Goal: Transaction & Acquisition: Purchase product/service

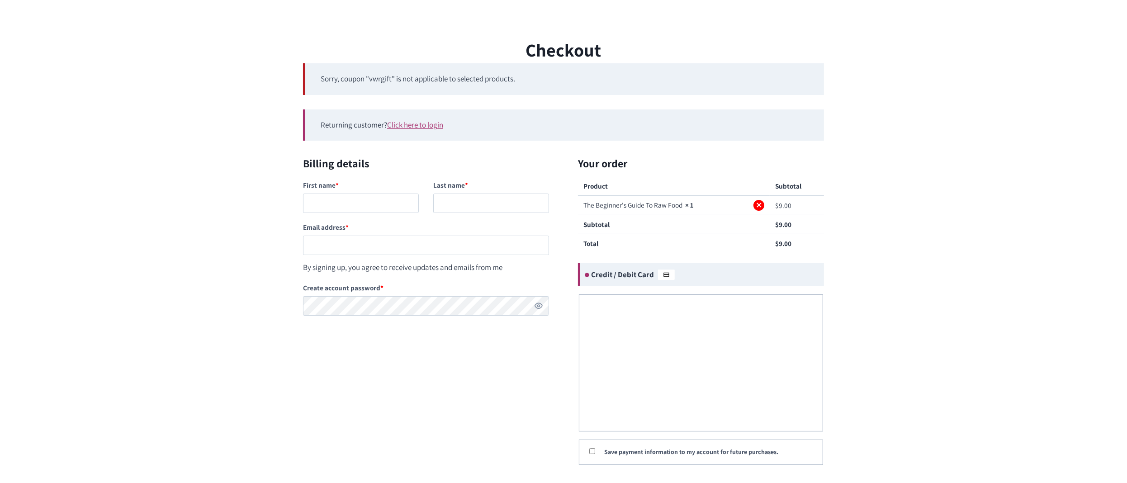
click at [760, 206] on link "×" at bounding box center [758, 205] width 11 height 11
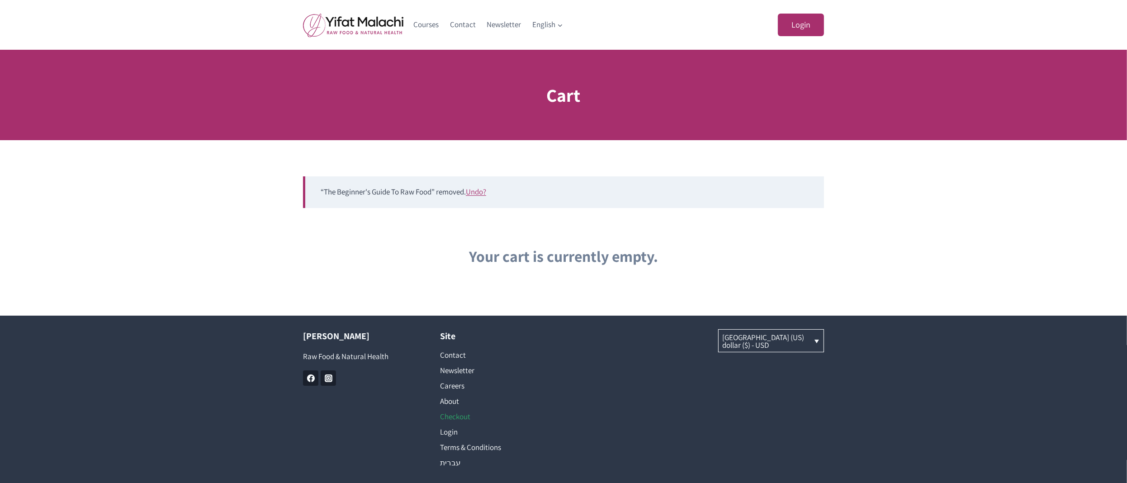
click at [453, 416] on link "Checkout" at bounding box center [495, 416] width 110 height 15
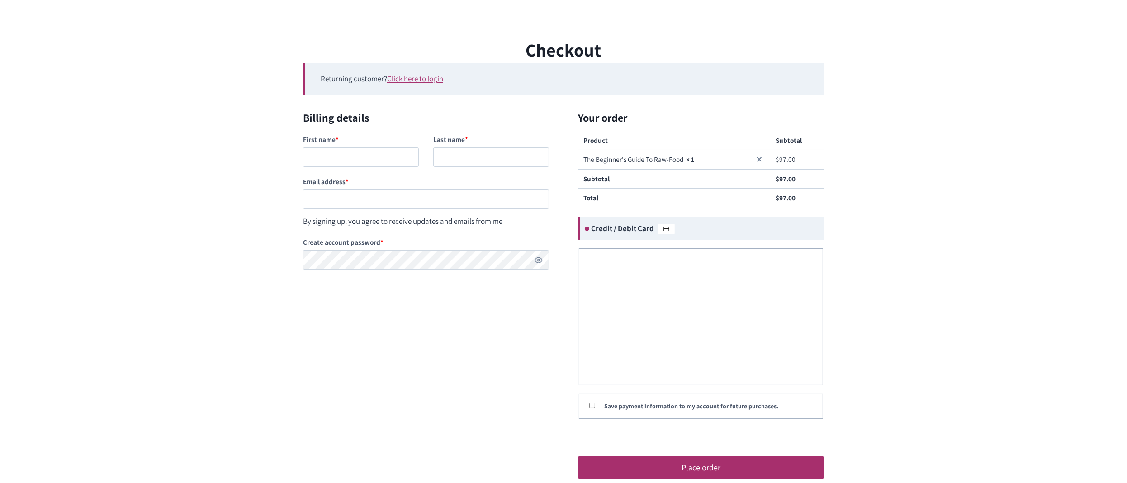
click at [252, 270] on div "Checkout Returning customer? Click here to login If you have shopped with us be…" at bounding box center [563, 264] width 1127 height 457
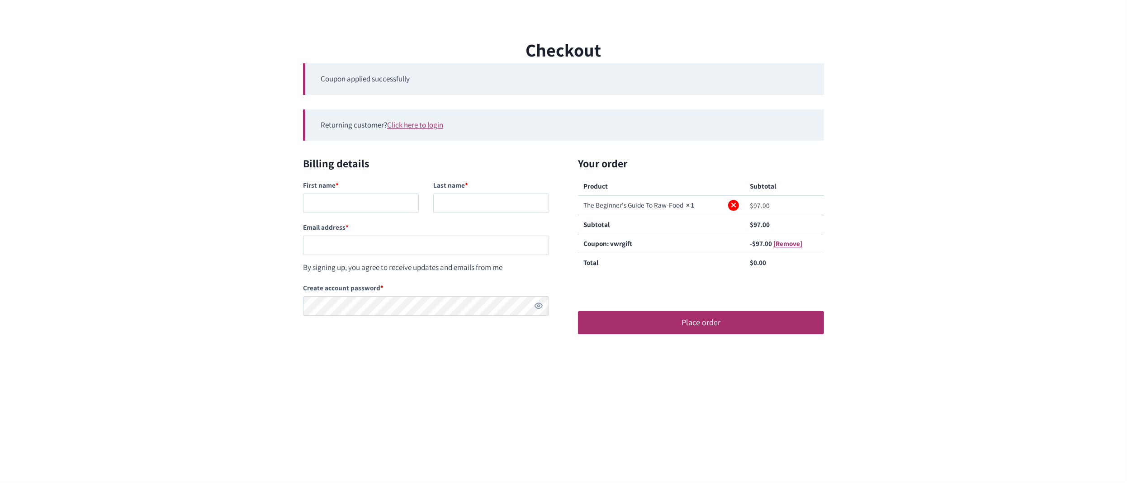
click at [734, 206] on link "×" at bounding box center [733, 205] width 11 height 11
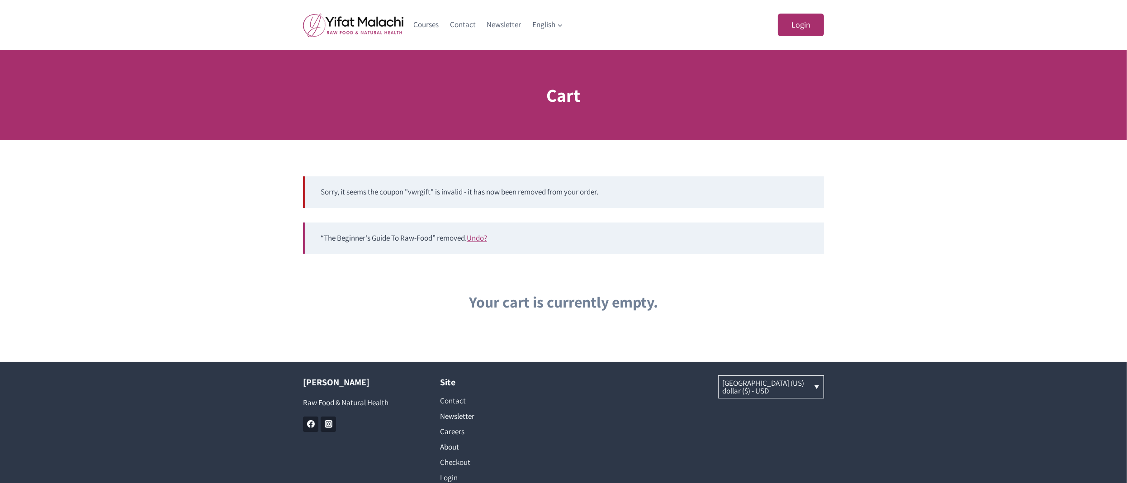
click at [573, 187] on li "Sorry, it seems the coupon "vwrgift" is invalid - it has now been removed from …" at bounding box center [565, 192] width 488 height 12
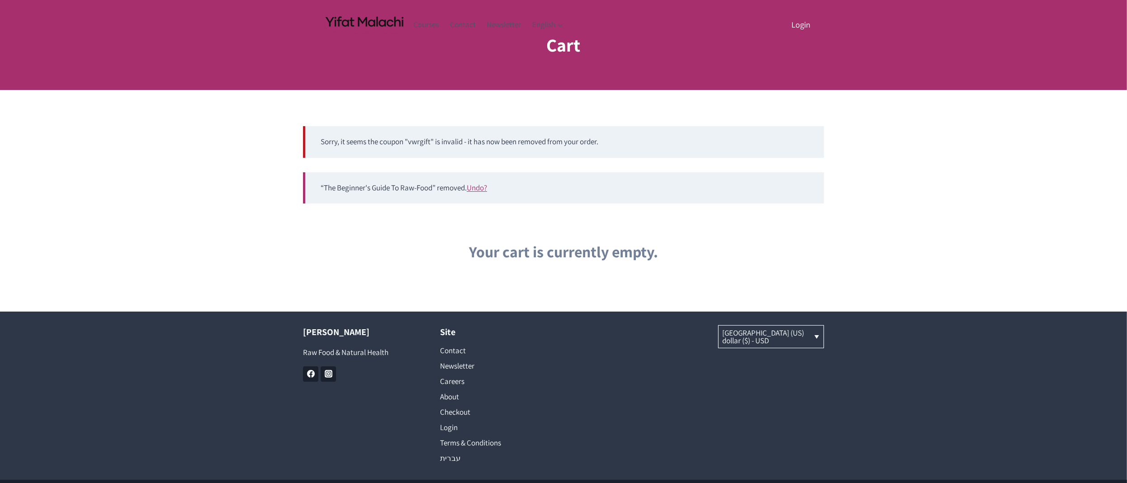
scroll to position [92, 0]
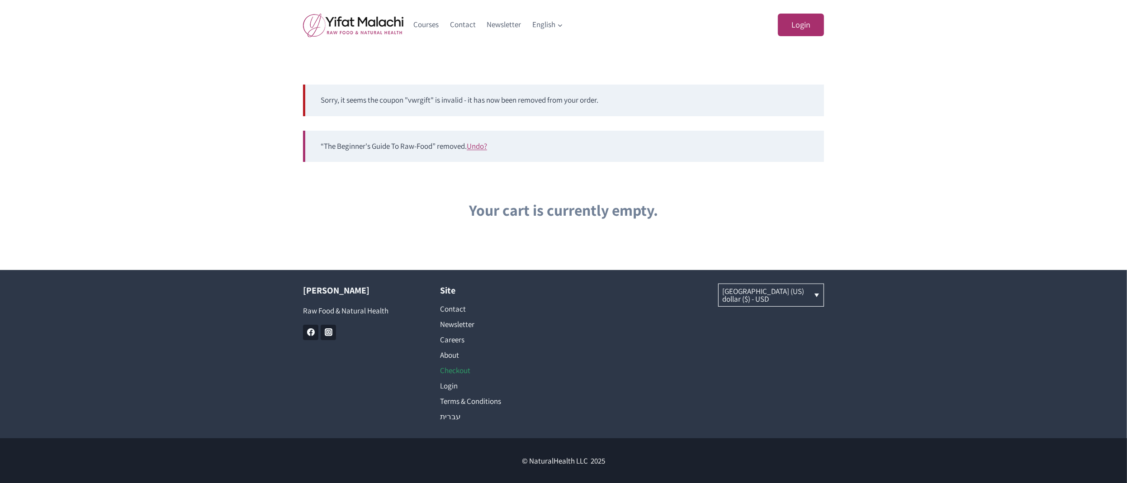
click at [458, 369] on link "Checkout" at bounding box center [495, 370] width 110 height 15
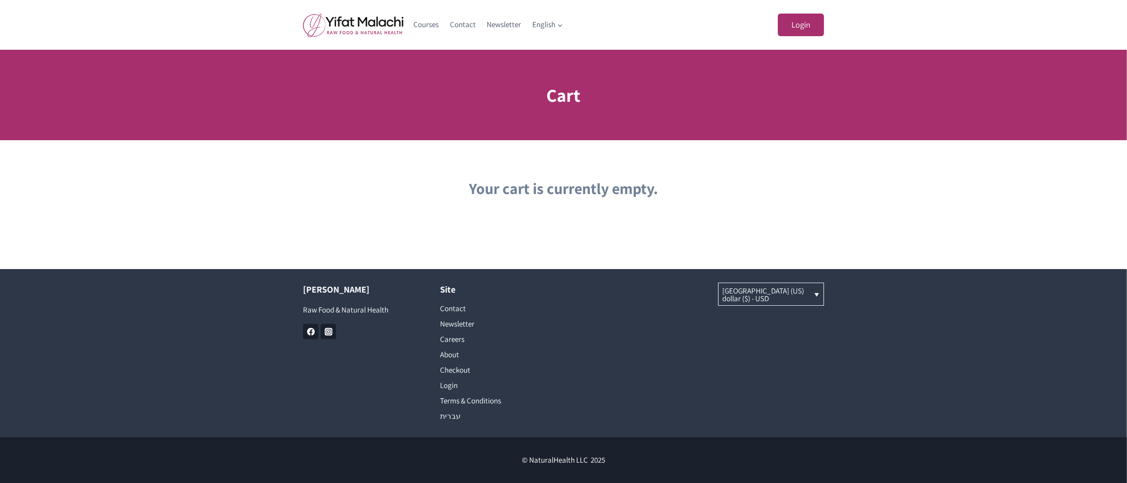
click at [446, 203] on div "Your cart is currently empty." at bounding box center [563, 193] width 521 height 35
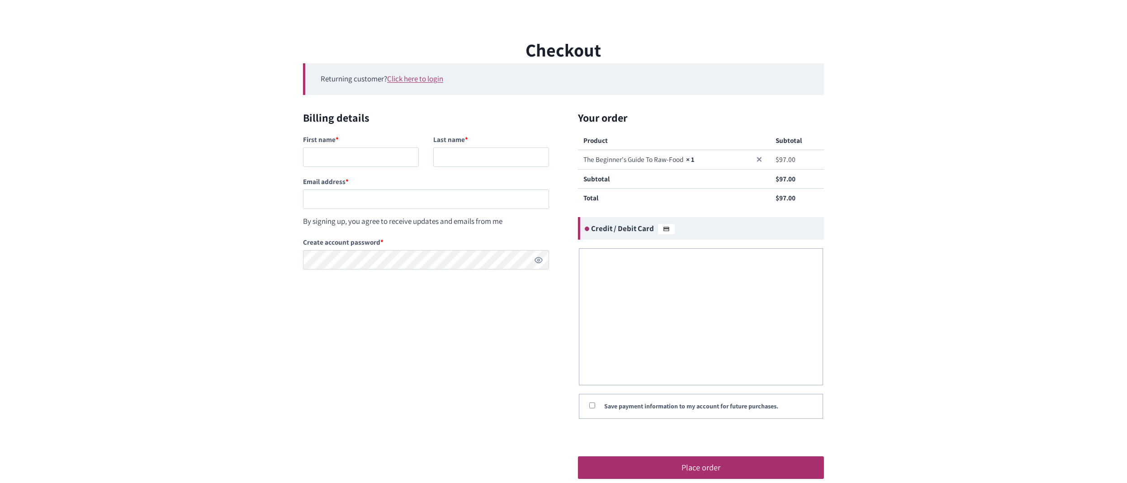
click at [396, 321] on form "Billing details First name * Last name * Email address * By signing up, you agr…" at bounding box center [563, 301] width 521 height 384
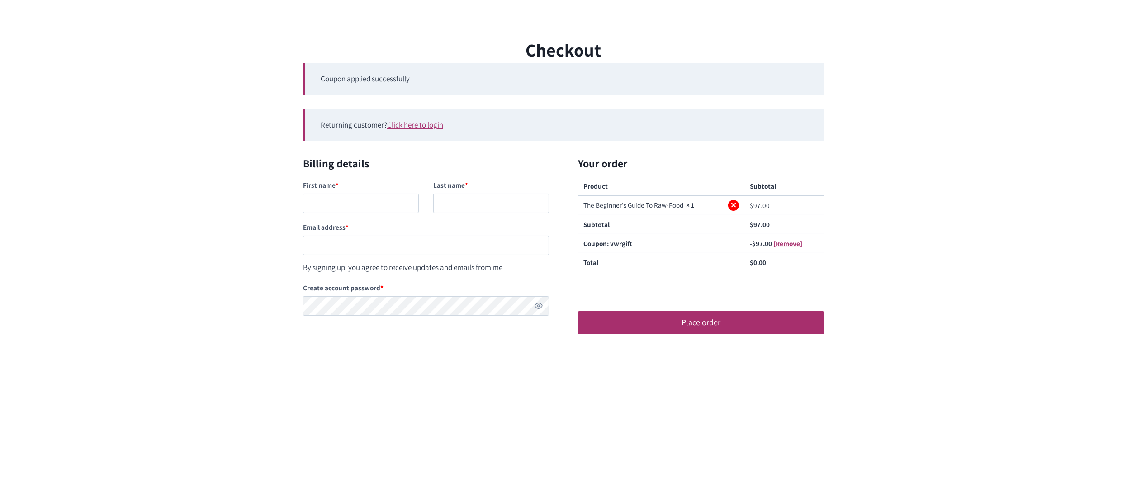
click at [734, 205] on link "×" at bounding box center [733, 205] width 11 height 11
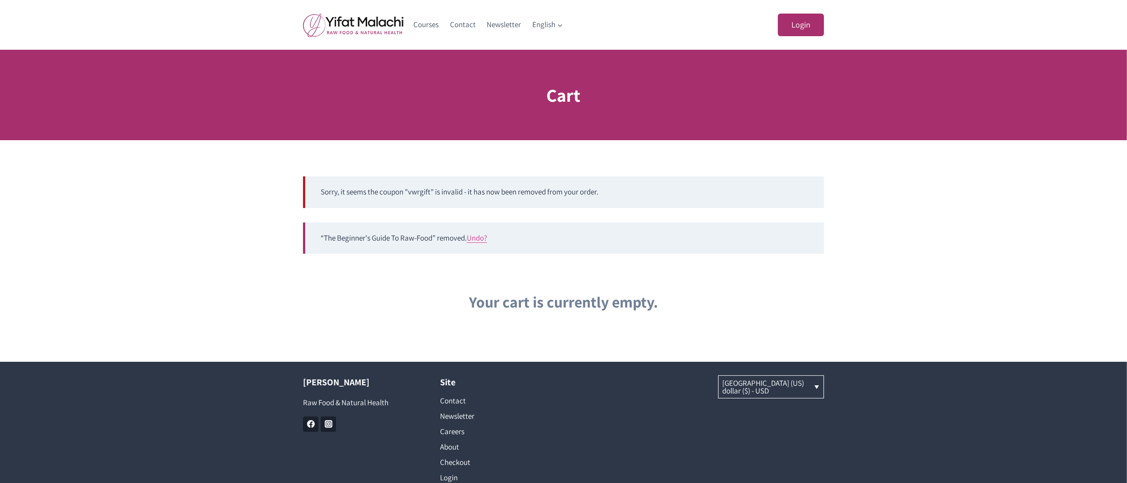
click at [484, 241] on link "Undo?" at bounding box center [477, 238] width 20 height 10
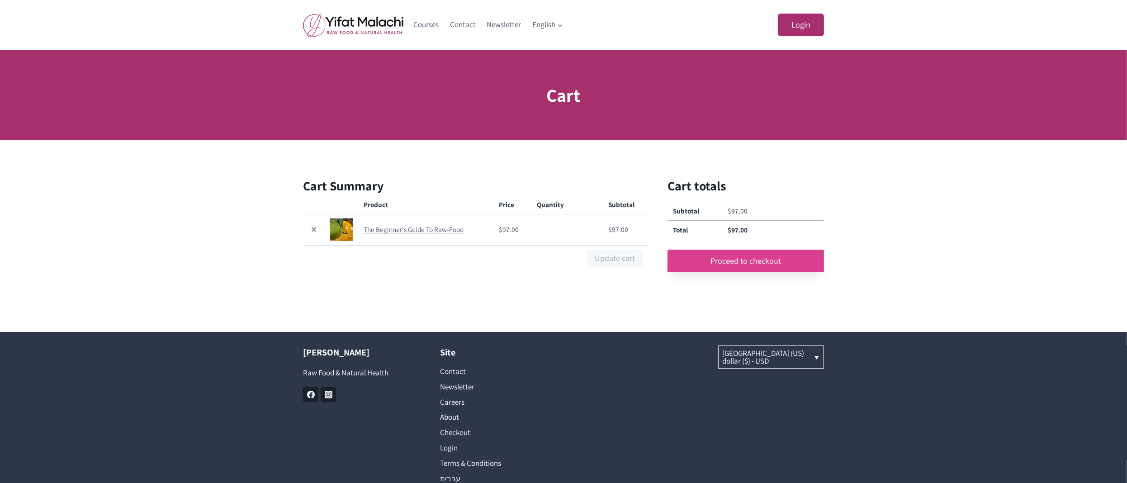
click at [735, 259] on link "Proceed to checkout" at bounding box center [745, 261] width 156 height 23
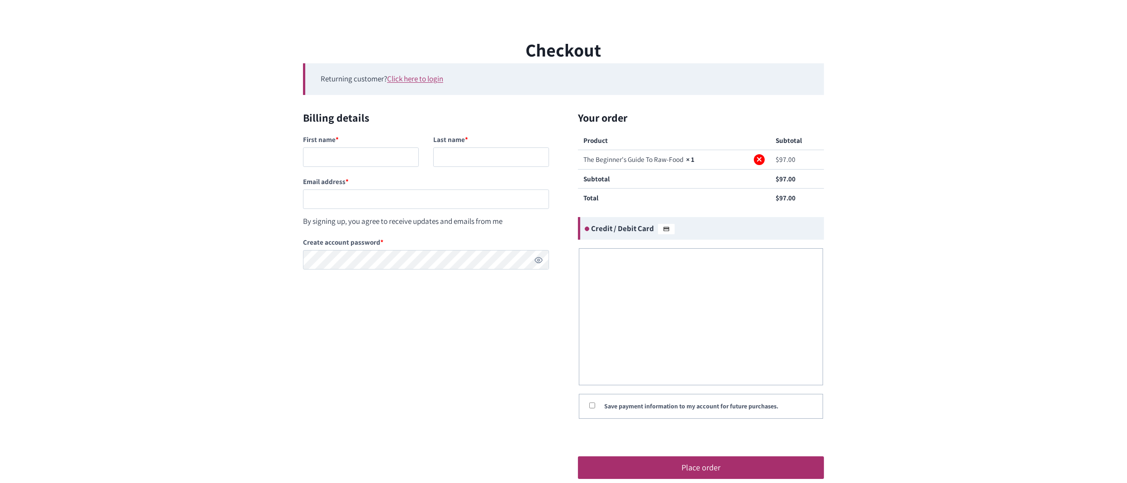
click at [758, 159] on link "×" at bounding box center [759, 159] width 11 height 11
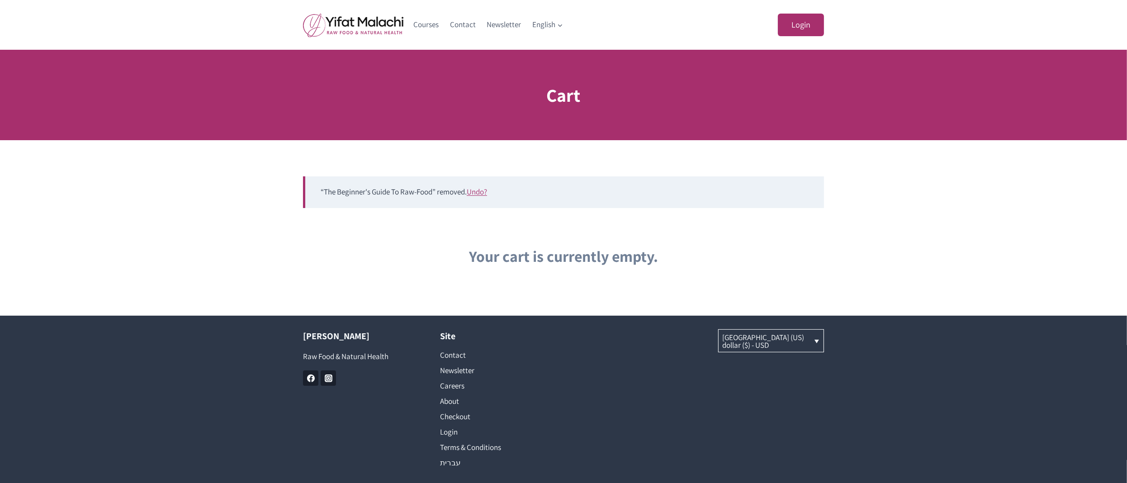
click at [644, 152] on main "Cart “The Beginner's Guide To Raw-Food” removed. Undo? Your cart is currently e…" at bounding box center [563, 183] width 1127 height 266
click at [402, 251] on div "Your cart is currently empty." at bounding box center [563, 256] width 521 height 24
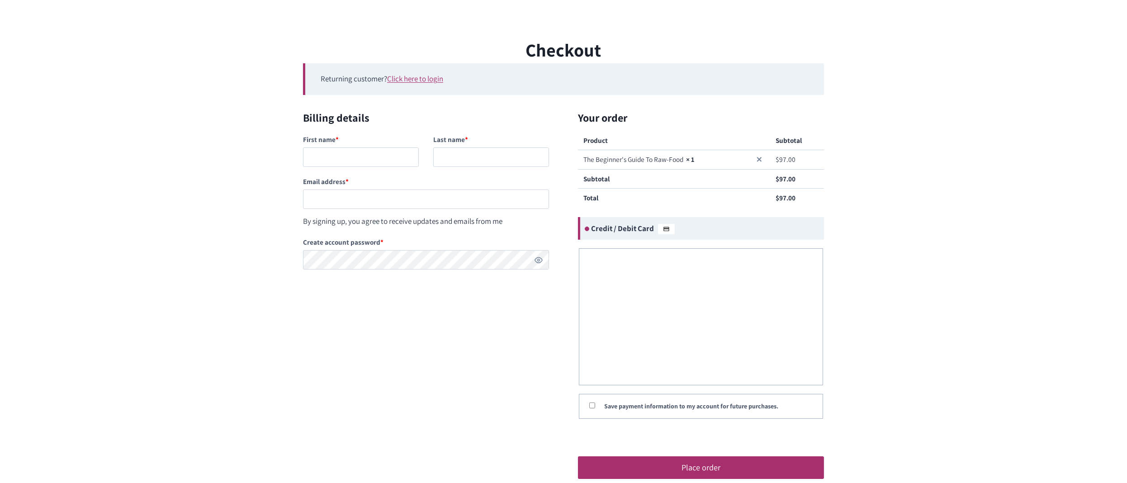
click at [316, 306] on form "Billing details First name * Last name * Email address * By signing up, you agr…" at bounding box center [563, 301] width 521 height 384
click at [312, 305] on form "Billing details First name * Last name * Email address * By signing up, you agr…" at bounding box center [563, 301] width 521 height 384
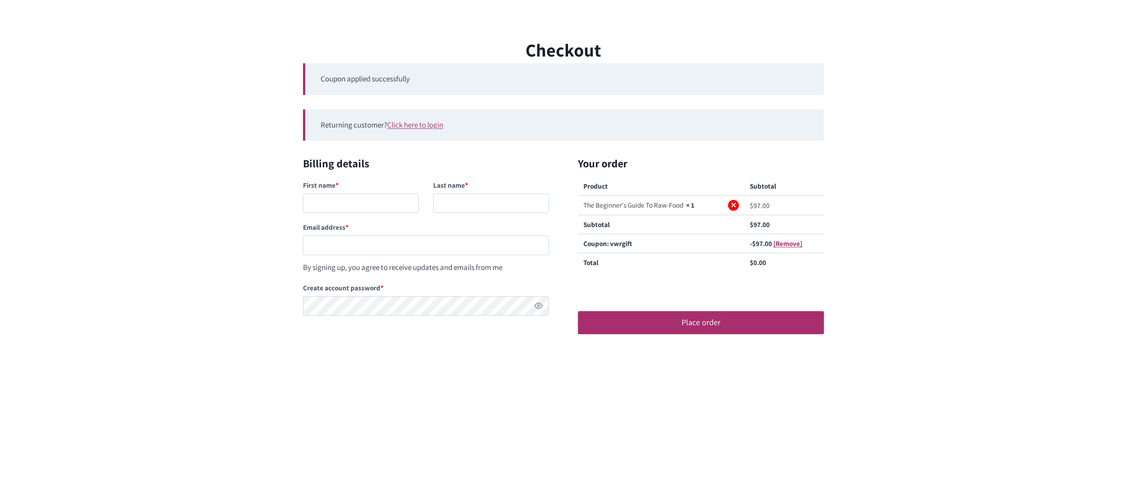
click at [728, 204] on link "×" at bounding box center [733, 205] width 11 height 11
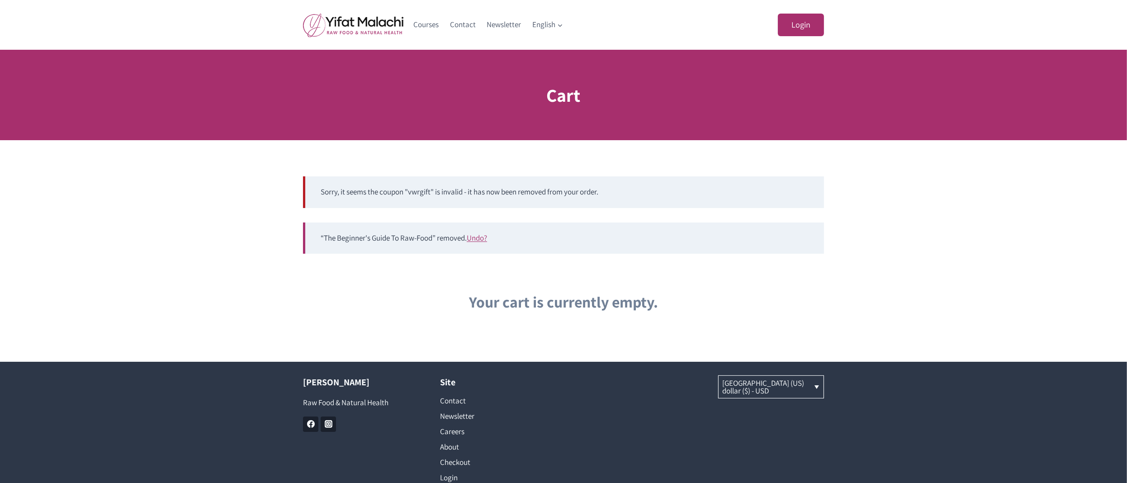
click at [543, 279] on div "Sorry, it seems the coupon "vwrgift" is invalid - it has now been removed from …" at bounding box center [563, 245] width 521 height 138
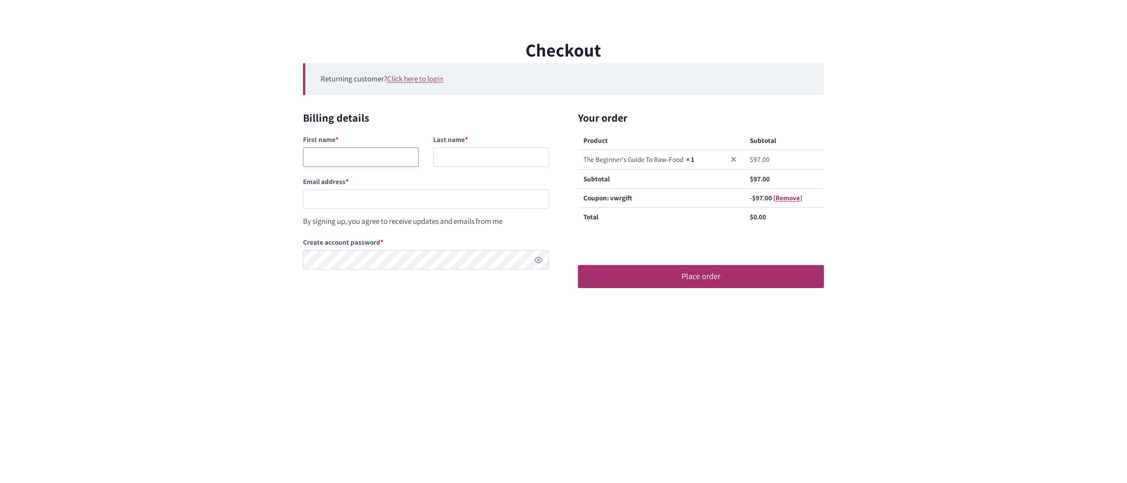
click at [357, 162] on input "First name *" at bounding box center [361, 156] width 116 height 19
type input "Test1"
type input "Ls1"
paste input "testingnh357@mailinator.com"
click at [346, 205] on input "testingnh357@mailinator.com" at bounding box center [426, 198] width 246 height 19
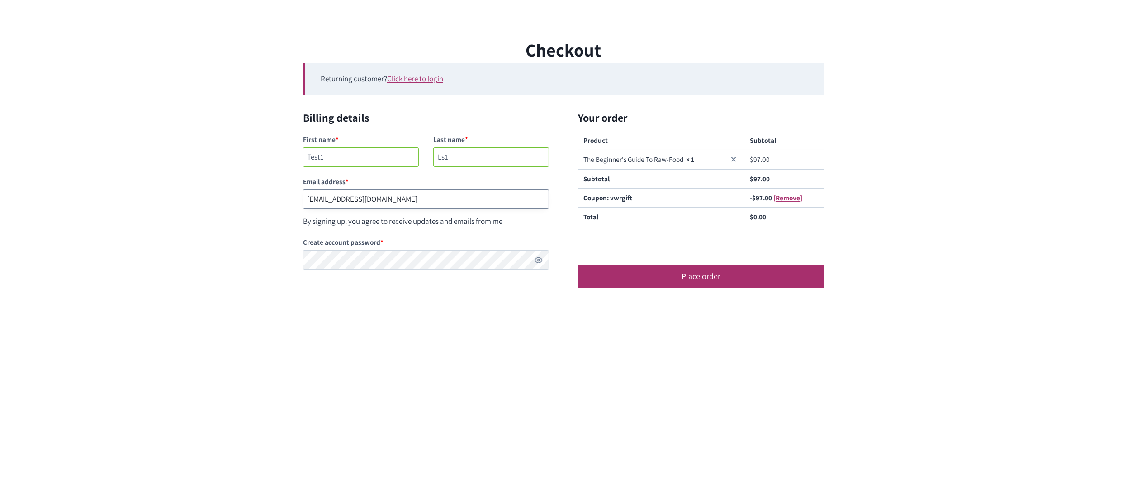
type input "testingnh358@mailinator.com"
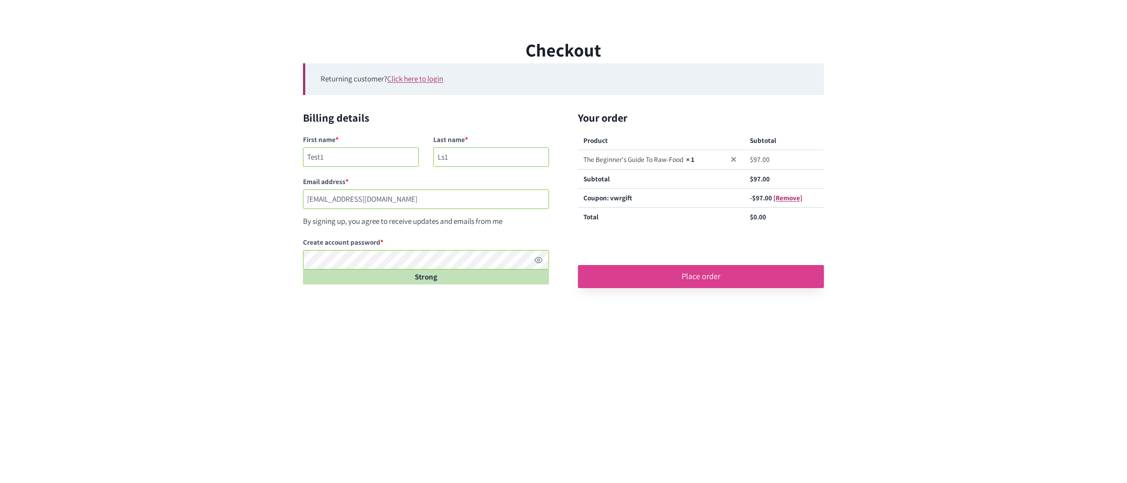
click at [685, 278] on button "Place order" at bounding box center [701, 276] width 246 height 23
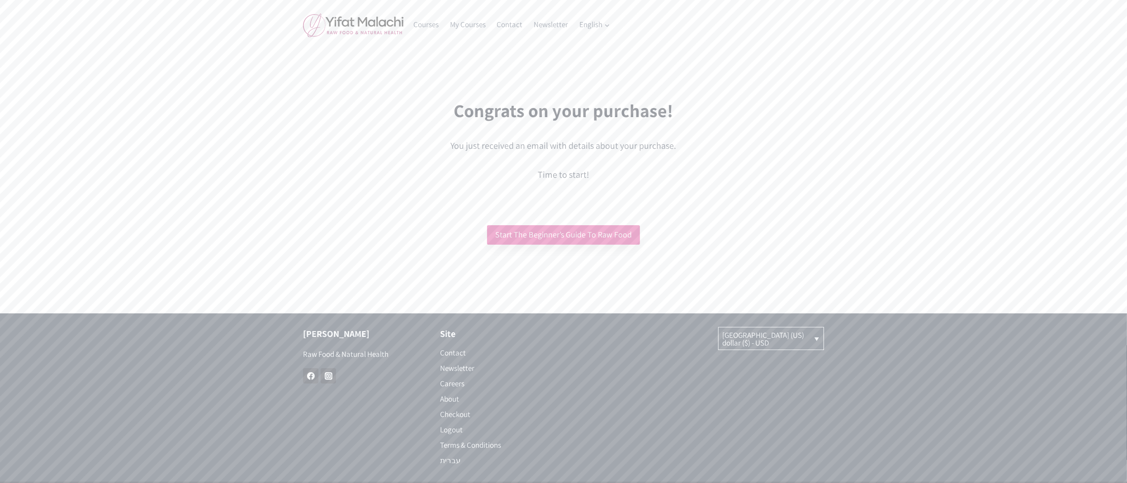
click at [589, 238] on link "Start The Beginner’s Guide To Raw Food" at bounding box center [563, 234] width 153 height 19
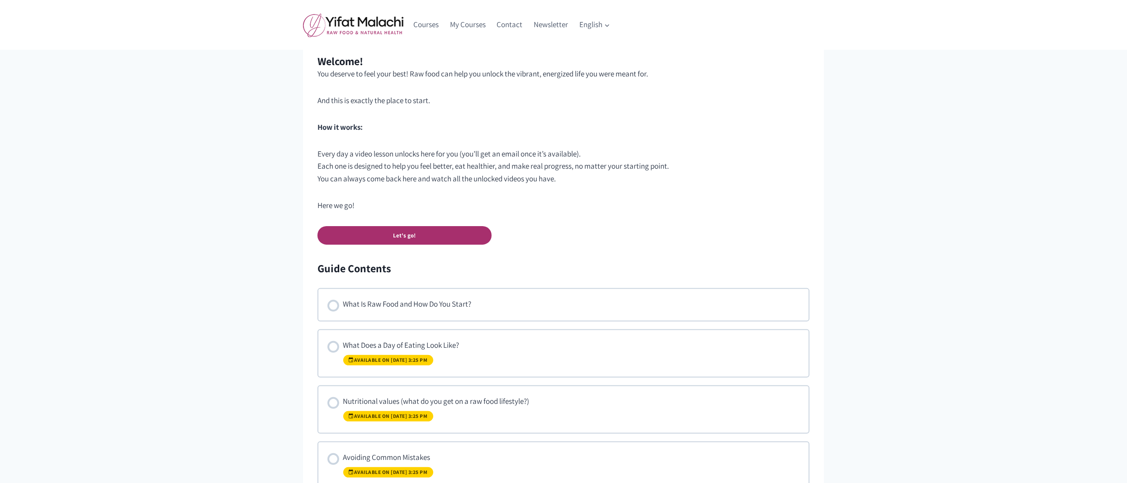
scroll to position [641, 0]
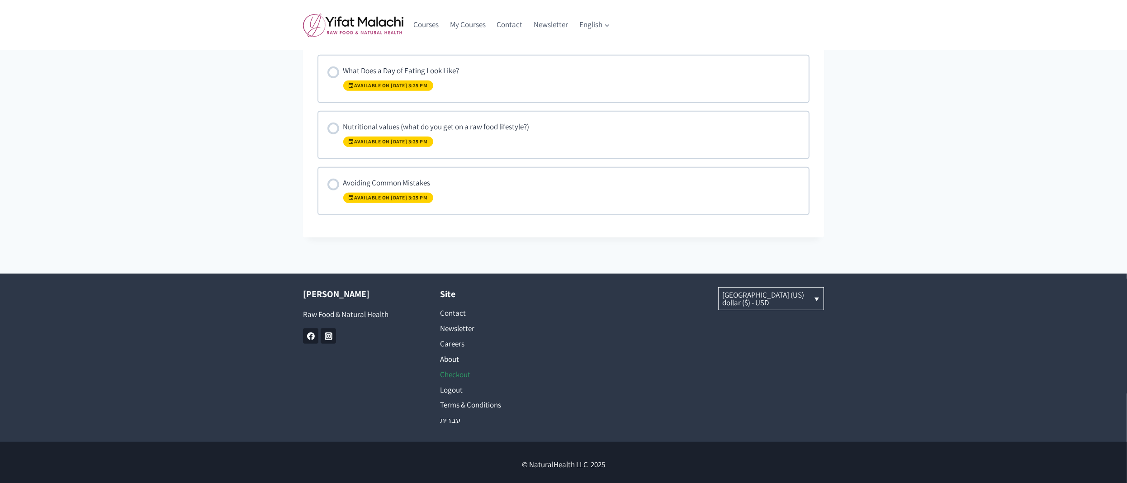
click at [464, 370] on link "Checkout" at bounding box center [495, 374] width 110 height 15
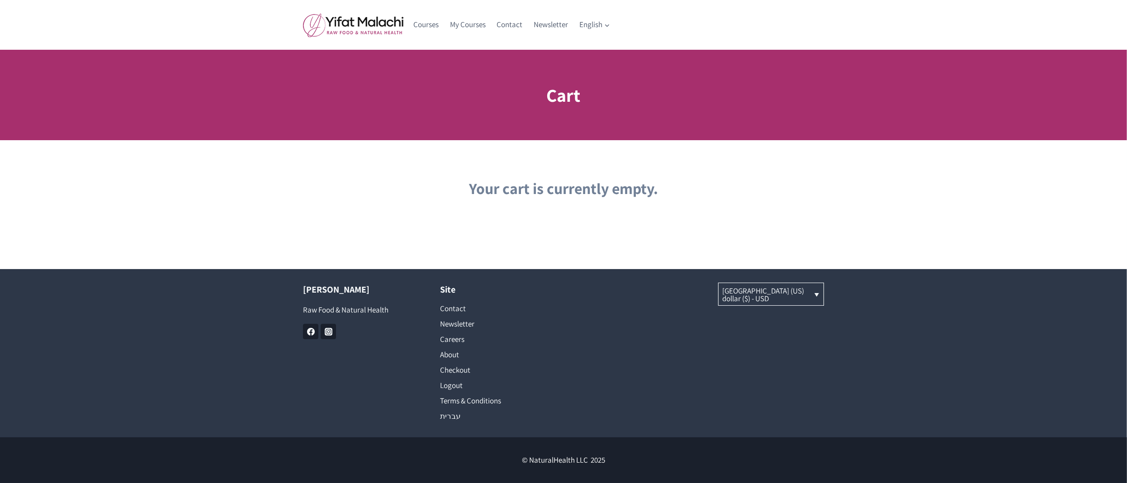
click at [569, 249] on main "Cart Your cart is currently empty." at bounding box center [563, 159] width 1127 height 219
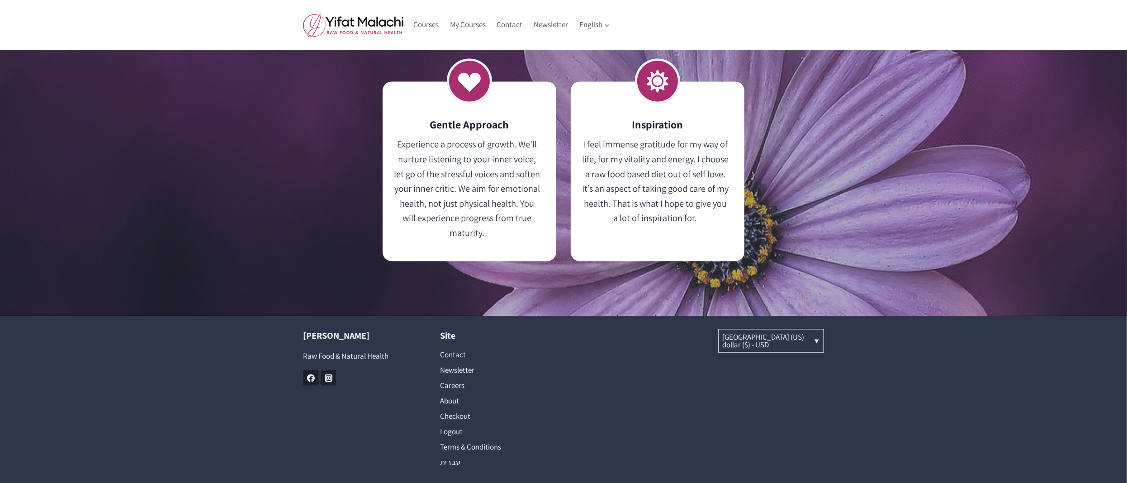
scroll to position [2664, 0]
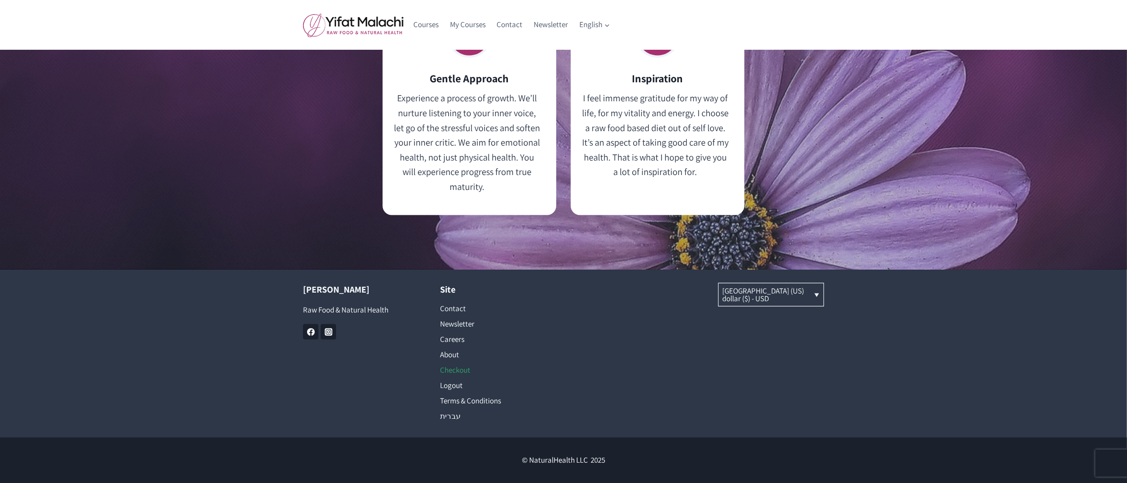
click at [450, 372] on link "Checkout" at bounding box center [495, 369] width 110 height 15
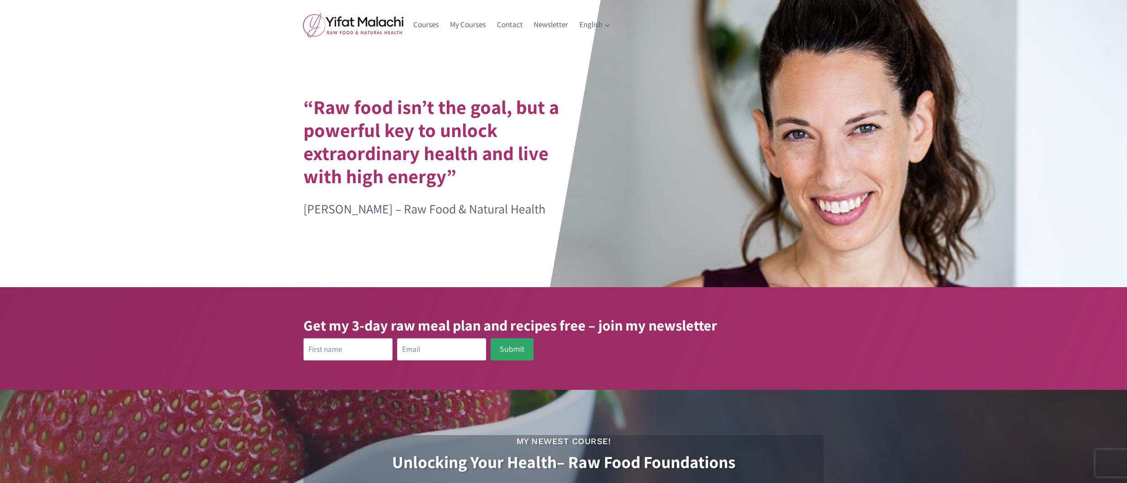
scroll to position [2664, 0]
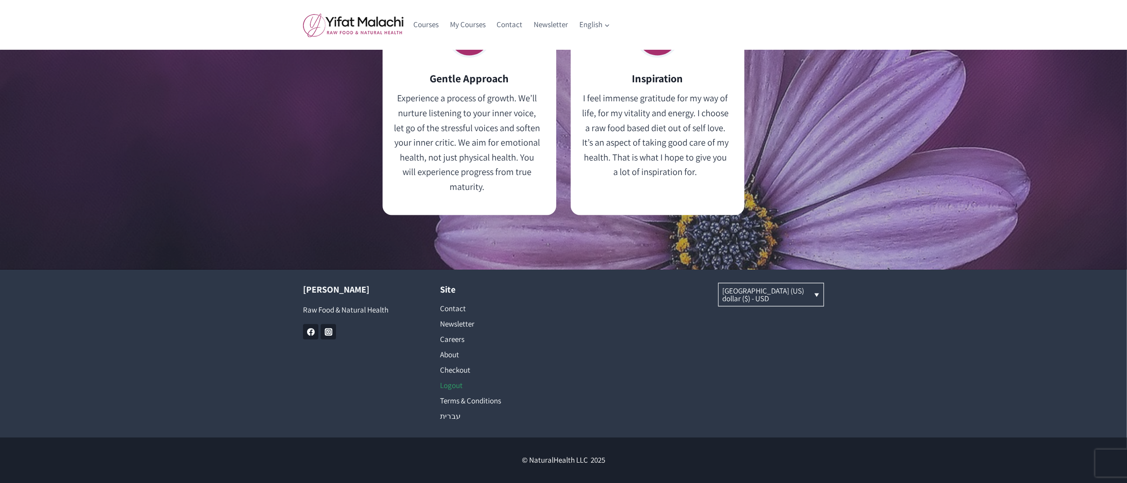
click at [456, 389] on link "Logout" at bounding box center [495, 385] width 110 height 15
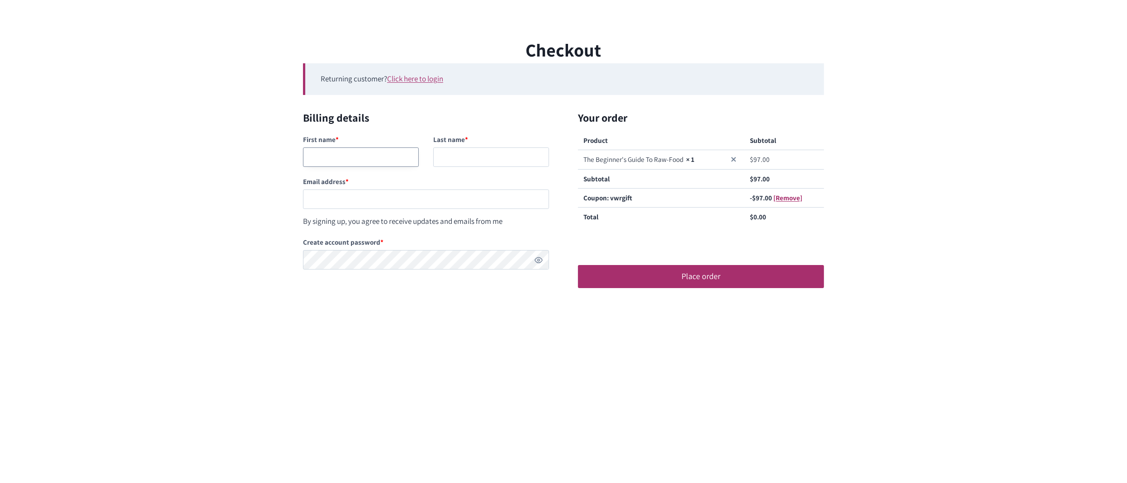
click at [392, 151] on input "First name *" at bounding box center [361, 156] width 116 height 19
type input "test22"
type input "Ls22"
paste input "testingnh358@mailinator.com"
click at [349, 199] on input "testingnh358@mailinator.com" at bounding box center [426, 198] width 246 height 19
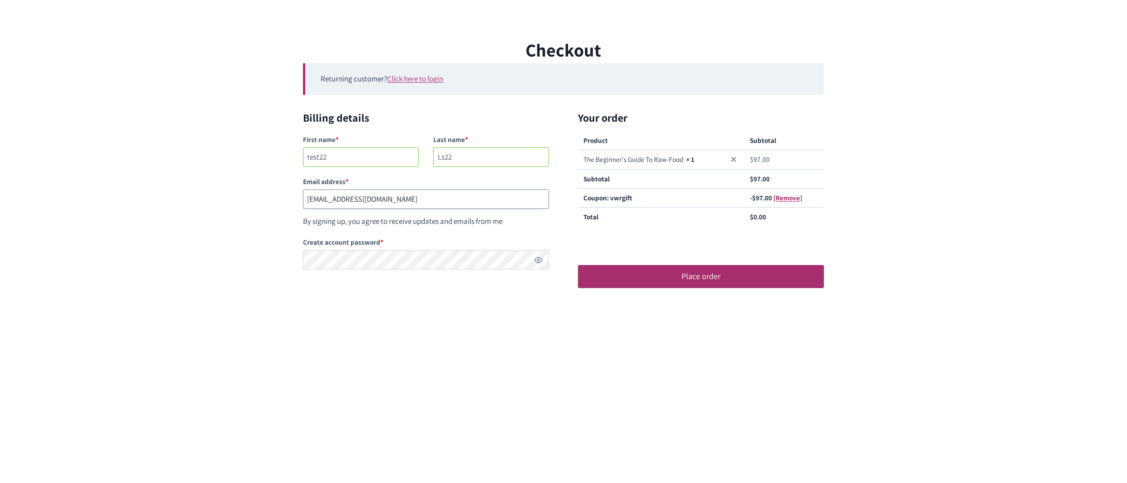
type input "testingnh359@mailinator.com"
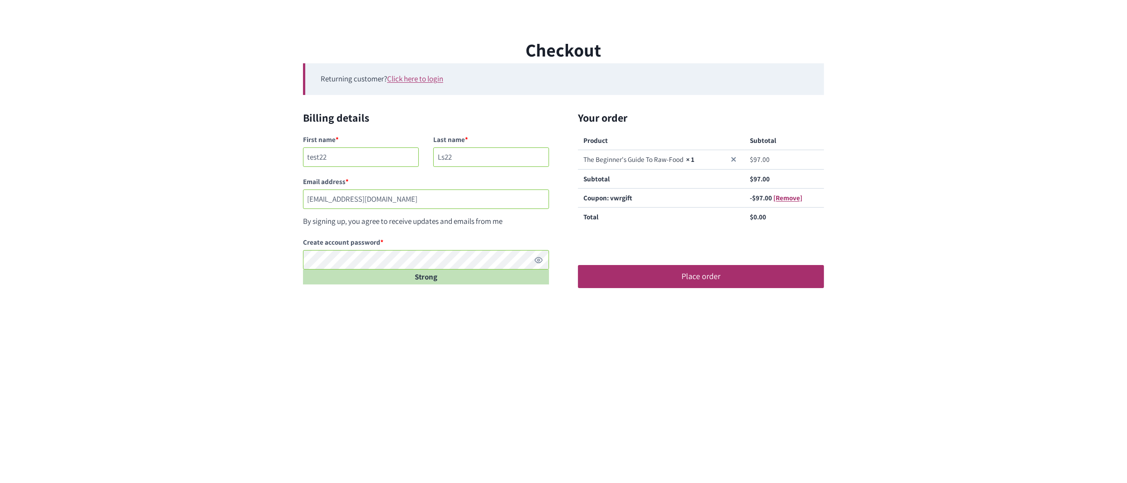
click at [660, 333] on main "Checkout Returning customer? Click here to login If you have shopped with us be…" at bounding box center [563, 241] width 1127 height 483
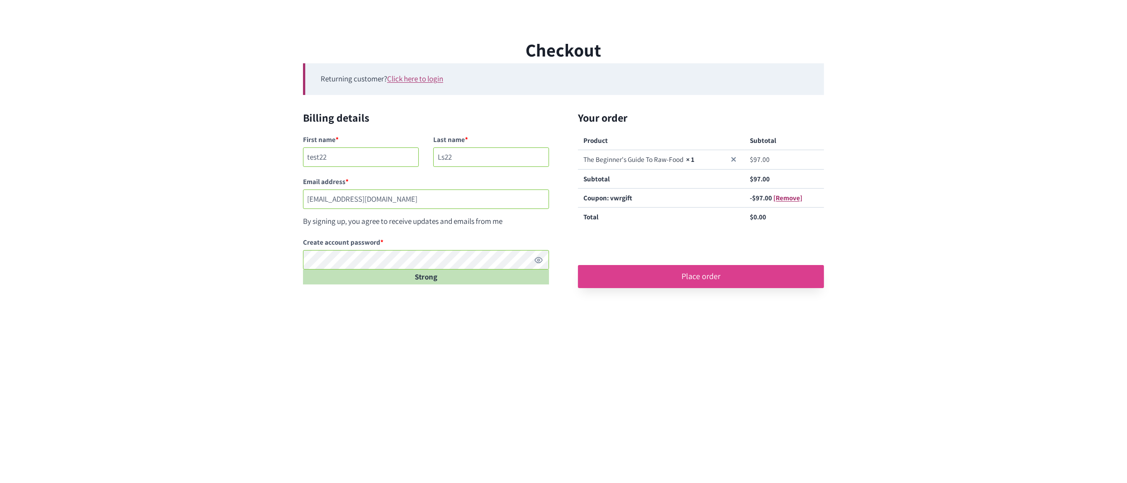
click at [698, 279] on button "Place order" at bounding box center [701, 276] width 246 height 23
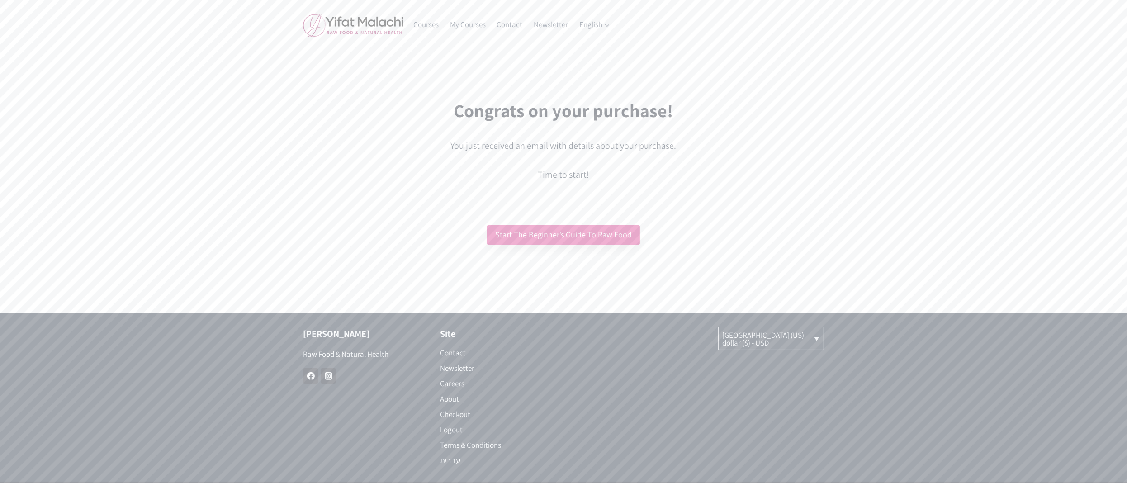
click at [599, 228] on link "Start The Beginner’s Guide To Raw Food" at bounding box center [563, 234] width 153 height 19
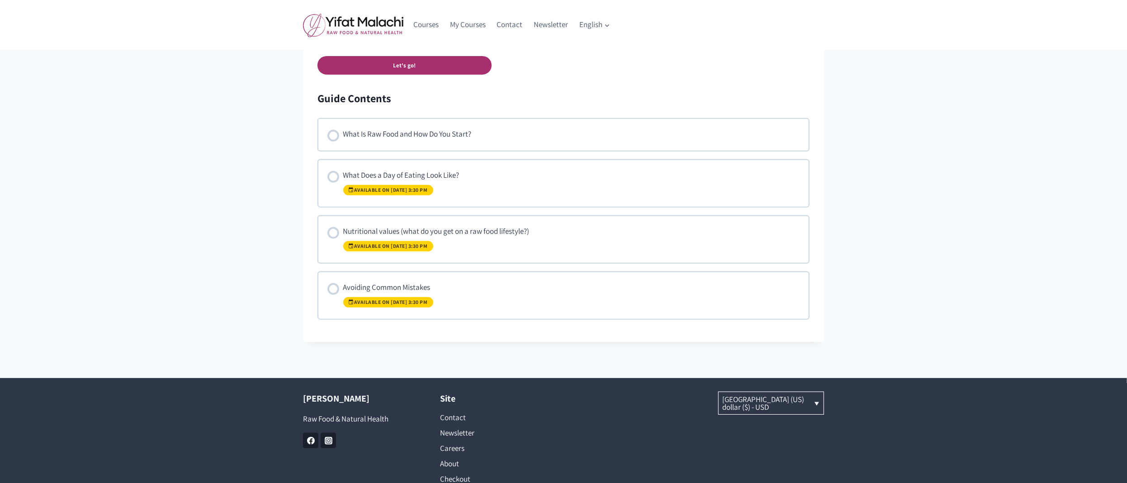
scroll to position [641, 0]
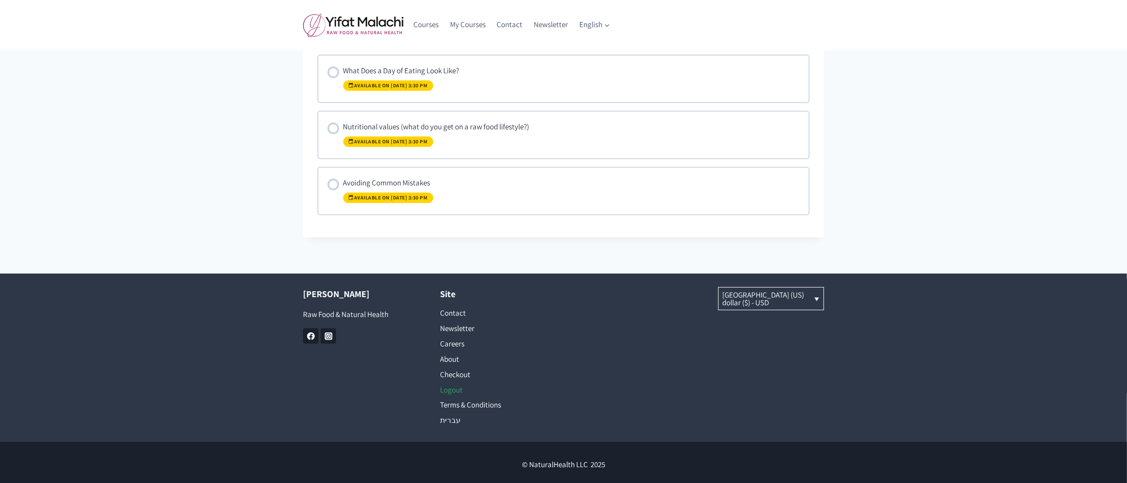
click at [455, 388] on link "Logout" at bounding box center [495, 389] width 110 height 15
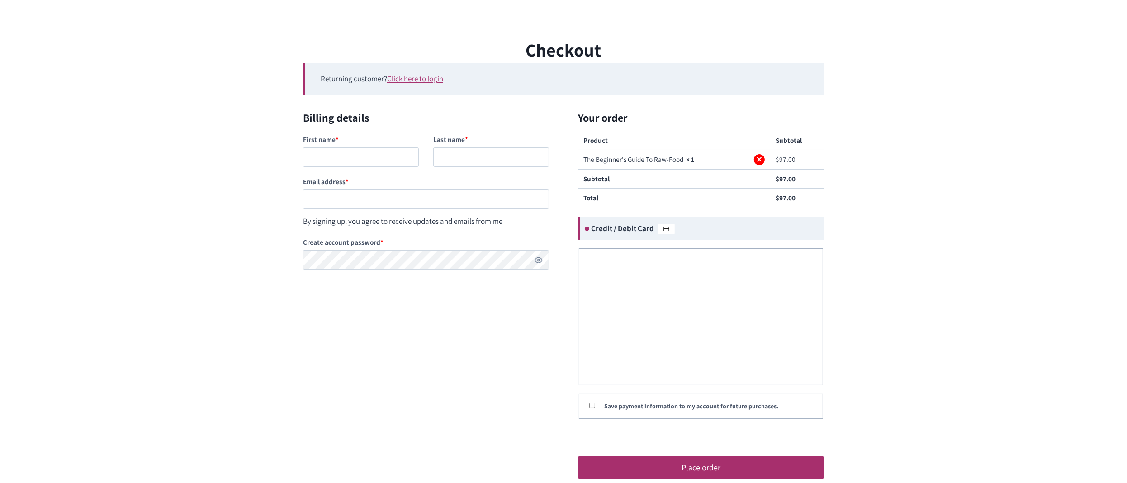
click at [760, 162] on link "×" at bounding box center [759, 159] width 11 height 11
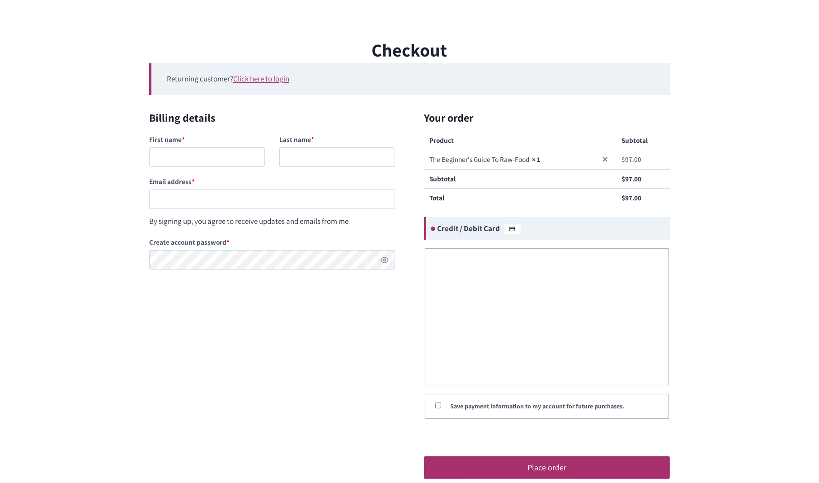
click at [708, 74] on div "Checkout Returning customer? Click here to login If you have shopped with us be…" at bounding box center [409, 264] width 819 height 457
click at [788, 138] on div "Checkout Returning customer? Click here to login If you have shopped with us be…" at bounding box center [409, 264] width 819 height 457
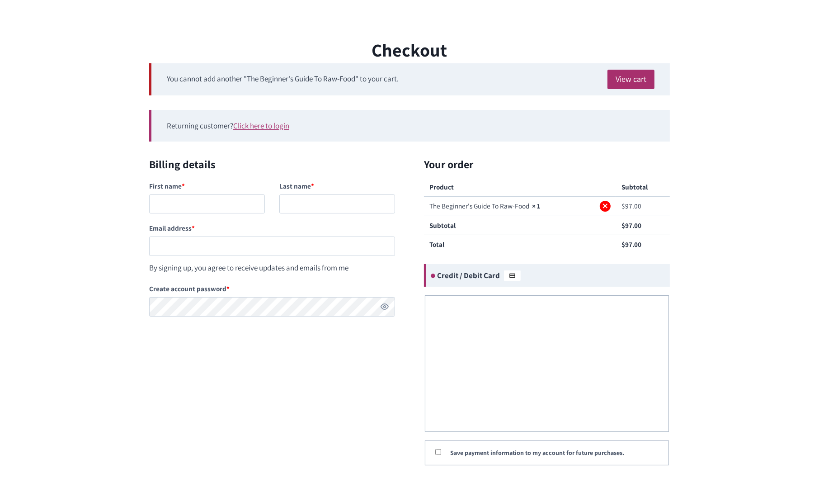
click at [605, 205] on link "×" at bounding box center [605, 206] width 11 height 11
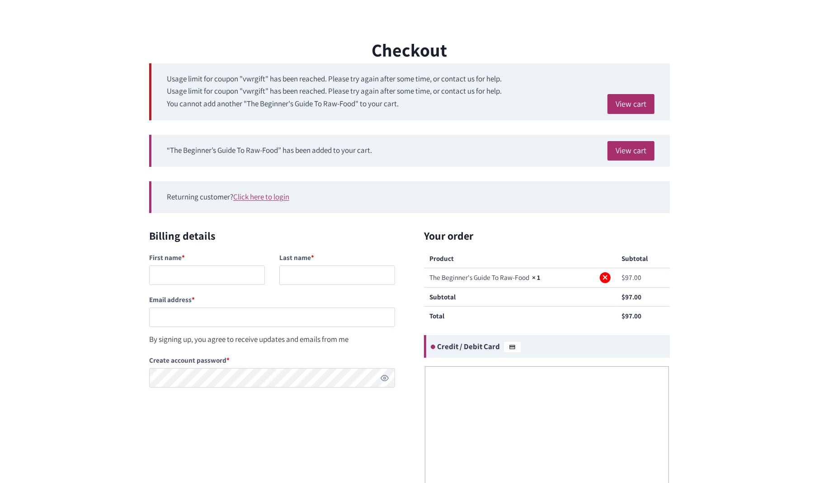
click at [607, 281] on link "×" at bounding box center [605, 277] width 11 height 11
click at [609, 277] on link "×" at bounding box center [605, 277] width 11 height 11
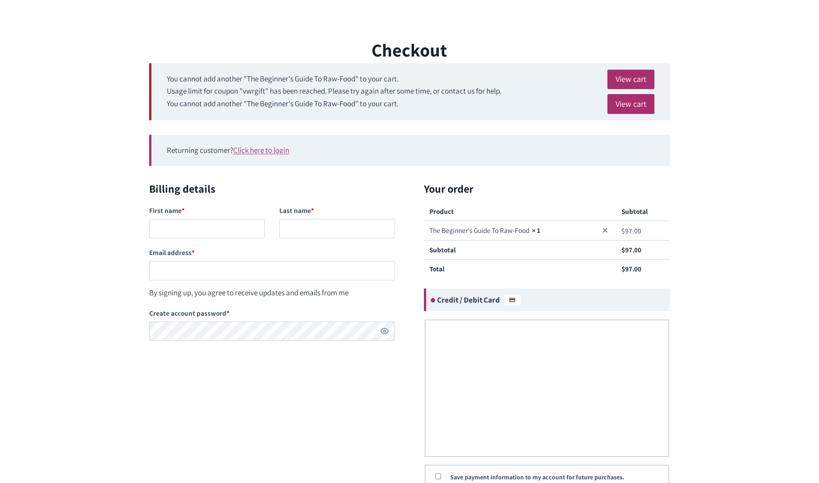
click at [786, 147] on div "Checkout You cannot add another "The Beginner's Guide To Raw-Food" to your cart…" at bounding box center [409, 300] width 819 height 529
drag, startPoint x: 510, startPoint y: 94, endPoint x: 162, endPoint y: 90, distance: 347.7
click at [162, 90] on ul "You cannot add another "The Beginner's Guide To Raw-Food" to your cart. View ca…" at bounding box center [409, 91] width 521 height 57
copy li "Usage limit for coupon "vwrgift" has been reached. Please try again after some …"
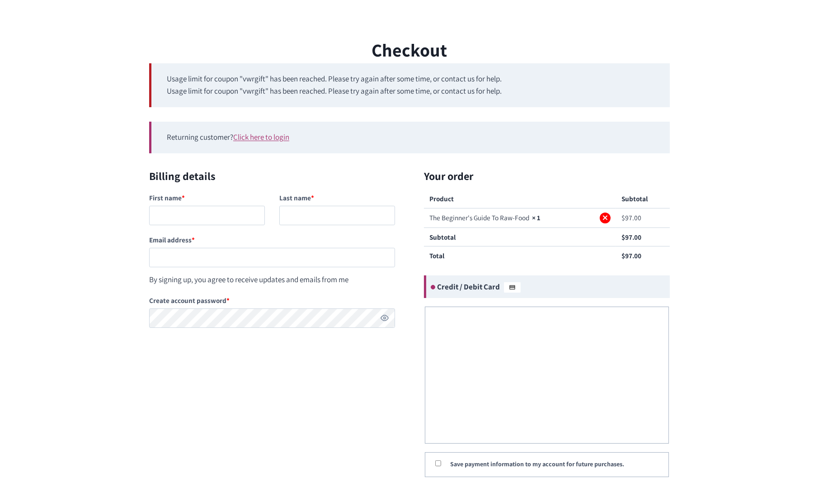
click at [605, 220] on link "×" at bounding box center [605, 217] width 11 height 11
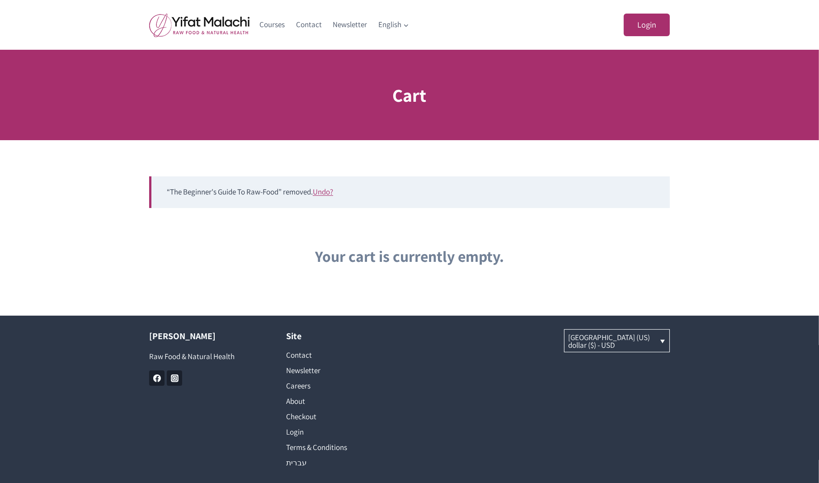
click at [595, 244] on div "Your cart is currently empty." at bounding box center [409, 256] width 521 height 24
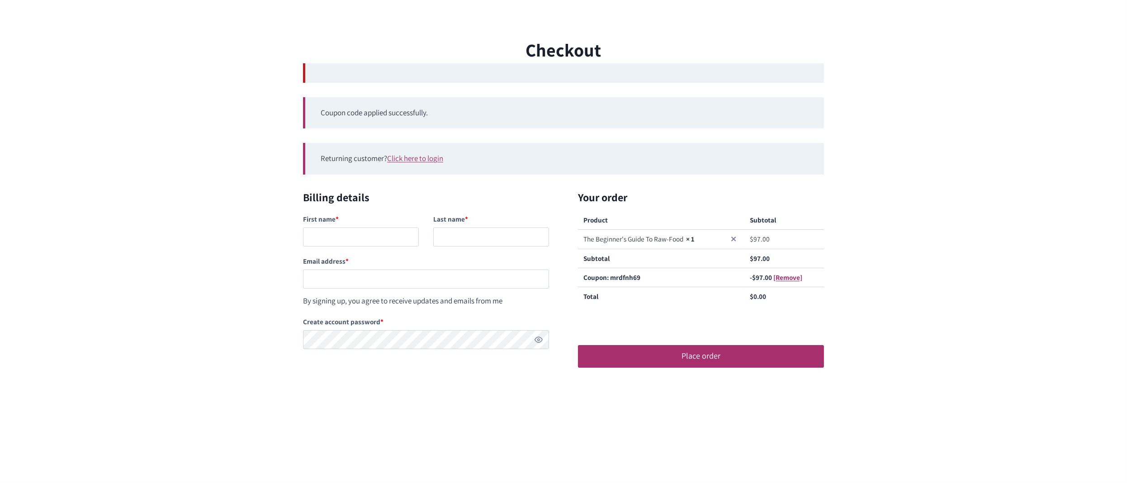
click at [249, 58] on div "Checkout You cannot add another "The Beginner's Guide To Raw-Food" to your cart…" at bounding box center [563, 209] width 1127 height 346
